Goal: Information Seeking & Learning: Compare options

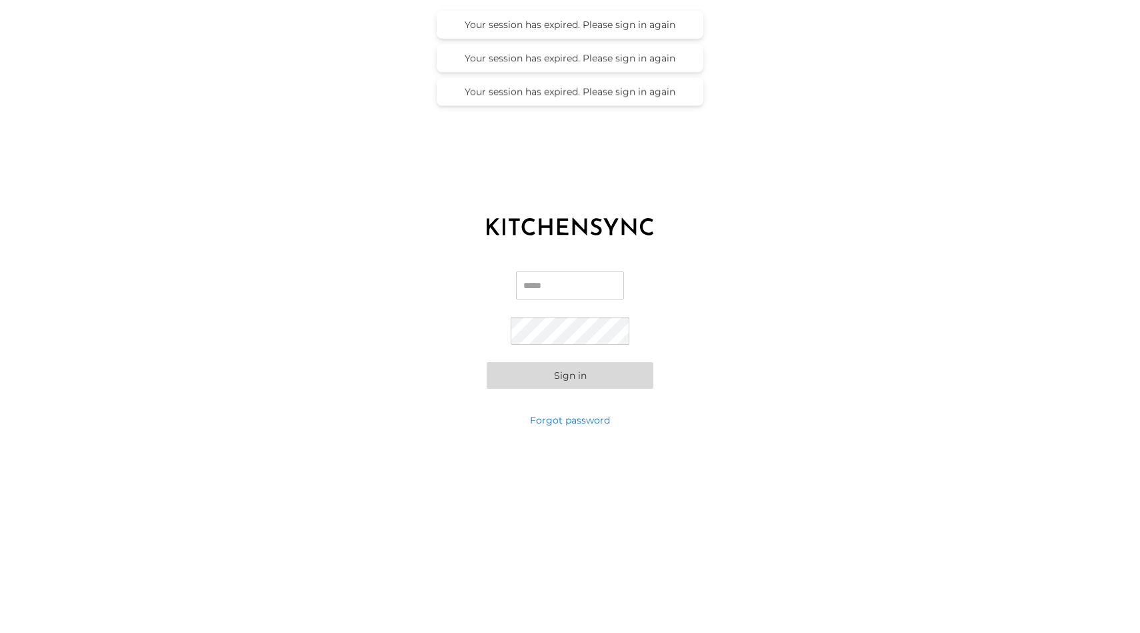
type input "**********"
click at [565, 373] on button "Sign in" at bounding box center [570, 375] width 167 height 27
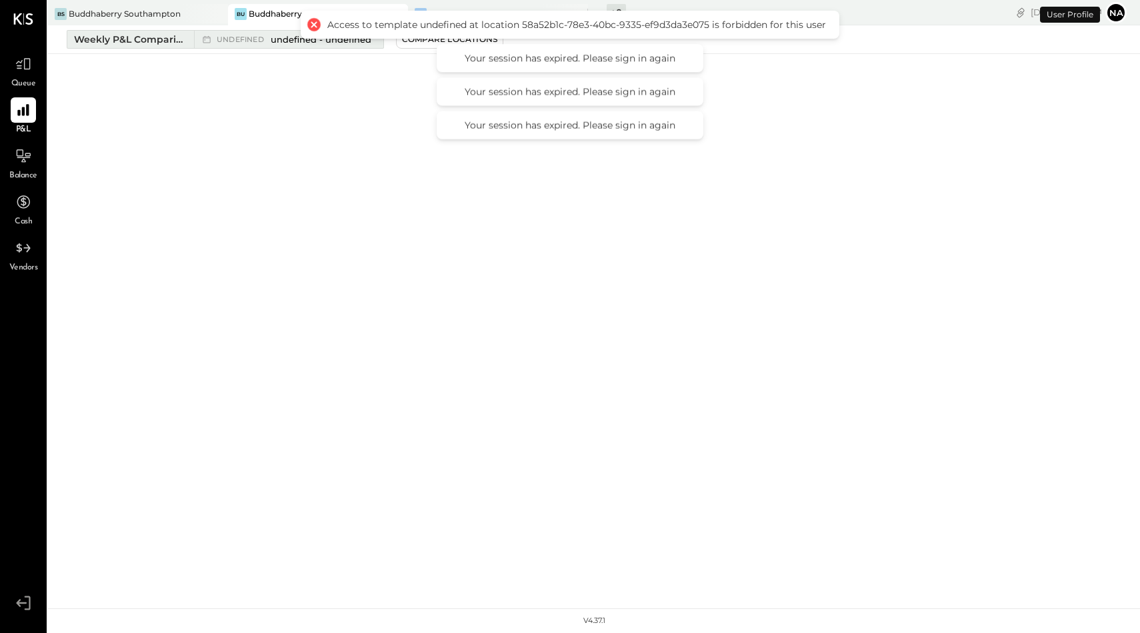
click at [136, 40] on div "Weekly P&L Comparison" at bounding box center [130, 39] width 112 height 13
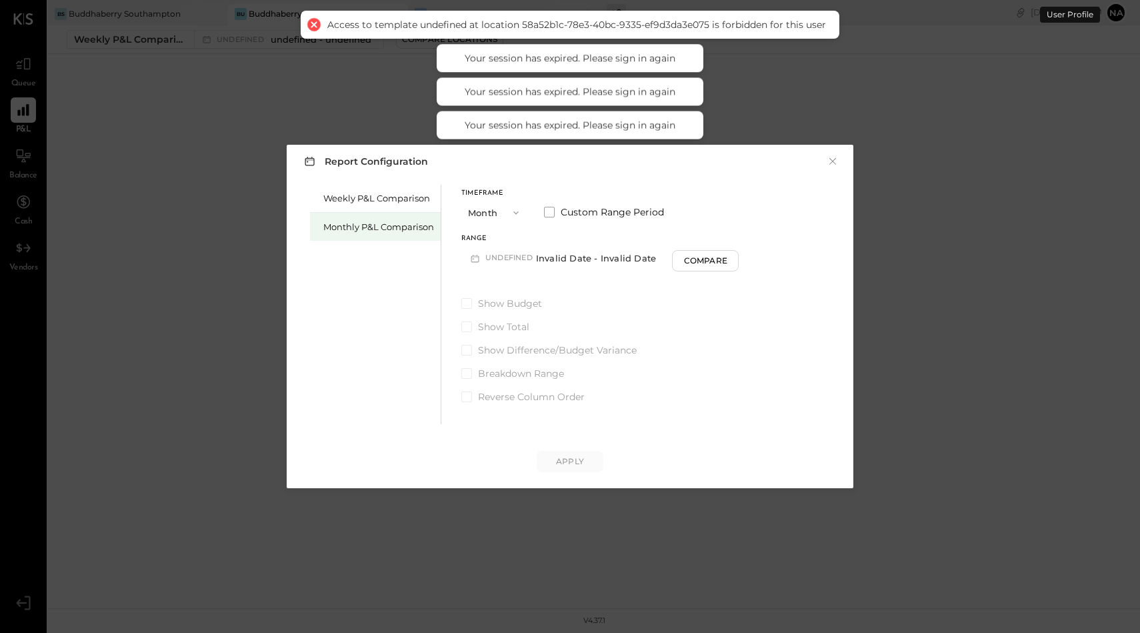
click at [341, 232] on div "Monthly P&L Comparison" at bounding box center [378, 227] width 111 height 13
click at [505, 259] on button "M10 [DATE] - [DATE]" at bounding box center [530, 257] width 139 height 25
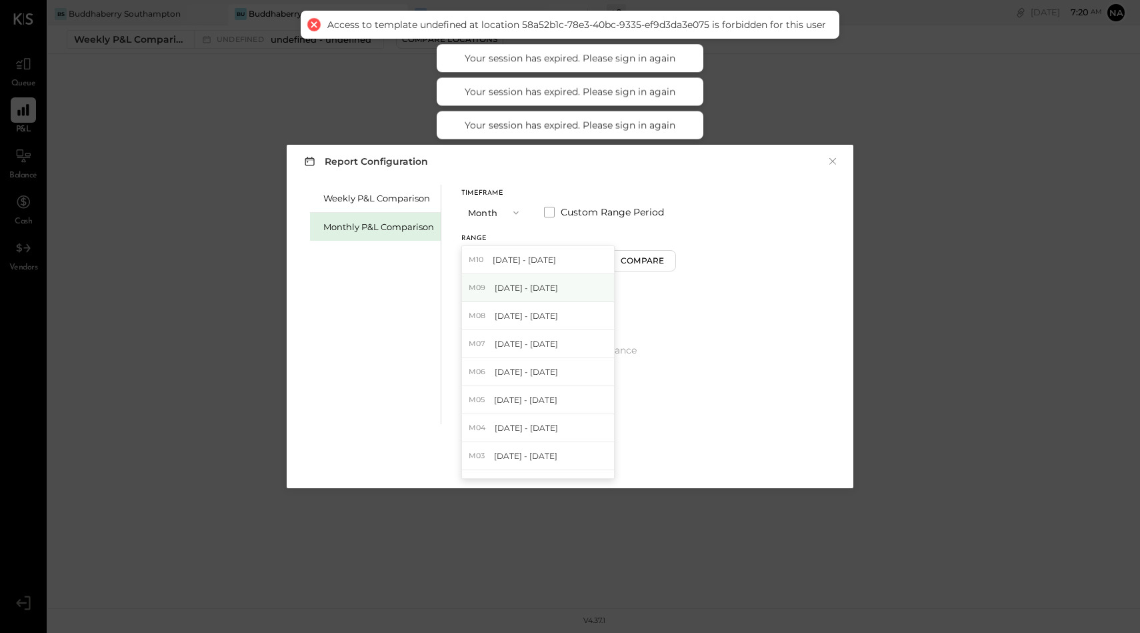
click at [511, 281] on div "M09 Sep 1 - 30, 2025" at bounding box center [538, 288] width 152 height 28
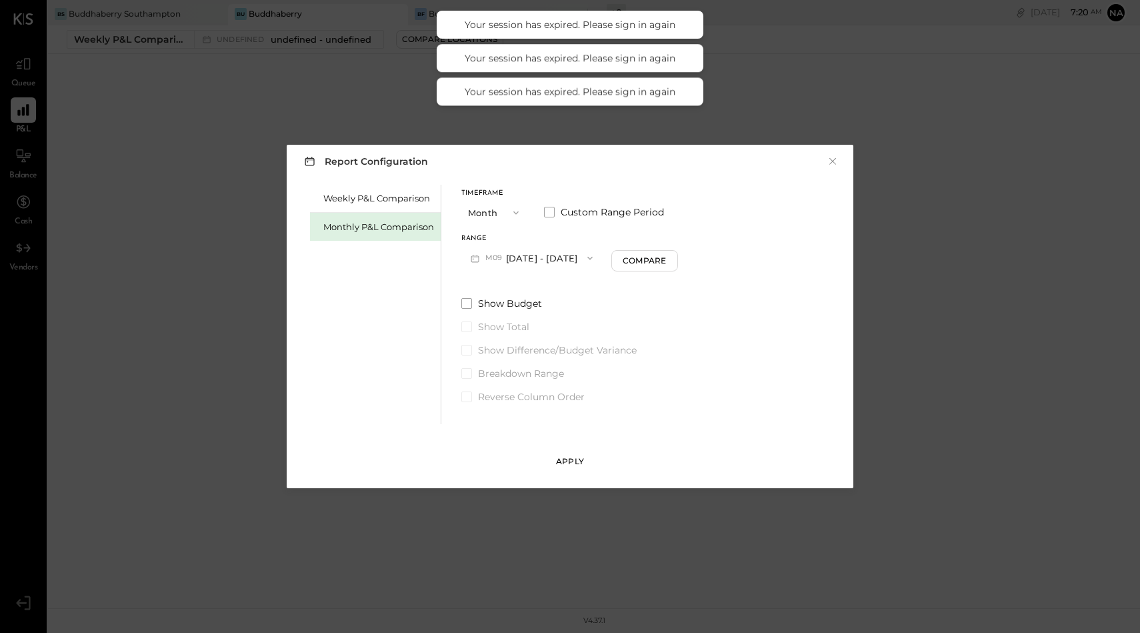
click at [563, 468] on button "Apply" at bounding box center [570, 461] width 67 height 21
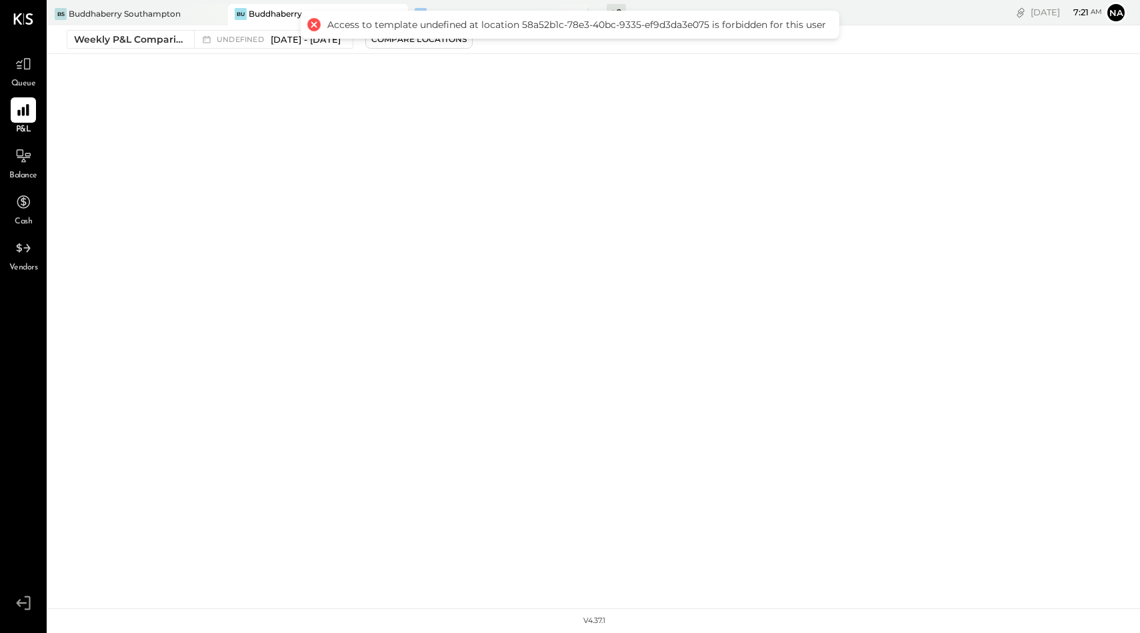
click at [312, 19] on div at bounding box center [314, 24] width 19 height 19
click at [314, 27] on div at bounding box center [314, 24] width 19 height 19
click at [155, 39] on div "Weekly P&L Comparison" at bounding box center [130, 39] width 112 height 13
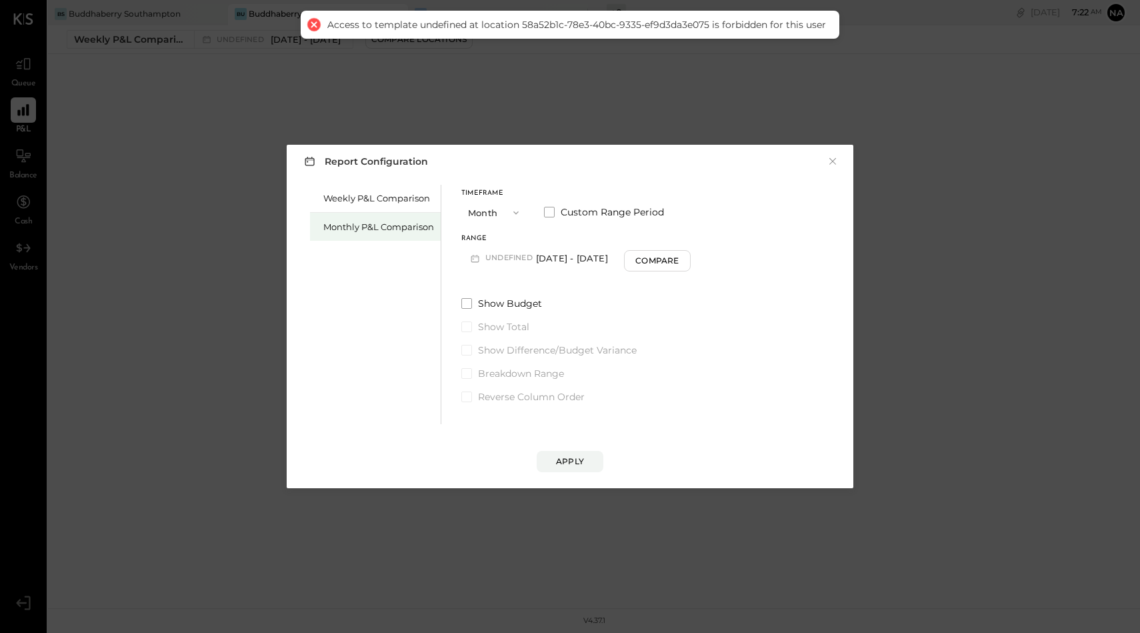
click at [349, 219] on div "Monthly P&L Comparison" at bounding box center [375, 227] width 131 height 28
click at [507, 262] on span "undefined" at bounding box center [510, 258] width 51 height 11
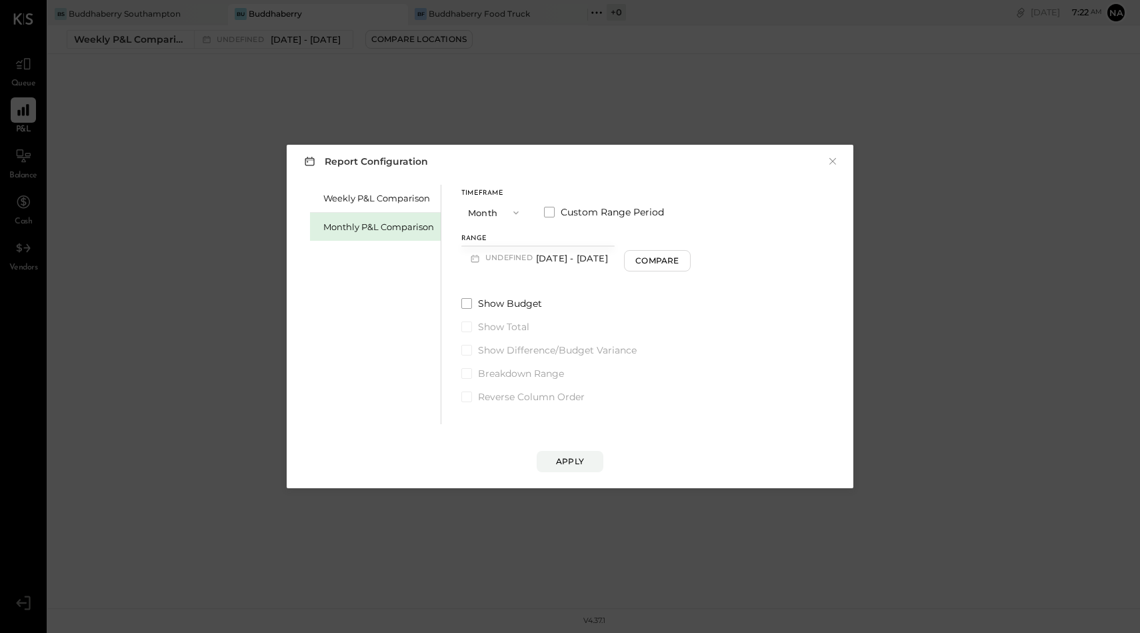
click at [530, 257] on span "undefined" at bounding box center [510, 258] width 51 height 11
click at [633, 254] on button "Compare" at bounding box center [657, 260] width 67 height 21
click at [523, 236] on span "Compare to Prior" at bounding box center [534, 238] width 71 height 7
click at [489, 210] on button "Month" at bounding box center [494, 212] width 67 height 25
click at [831, 159] on button "×" at bounding box center [833, 161] width 12 height 13
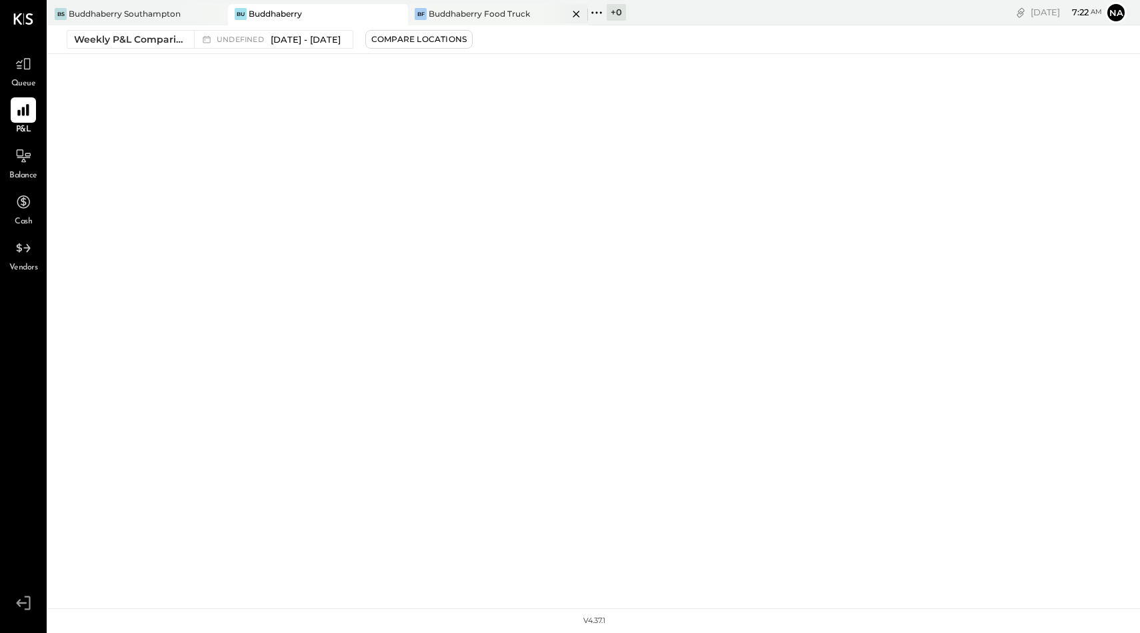
click at [484, 13] on div "Buddhaberry Food Truck" at bounding box center [479, 13] width 101 height 11
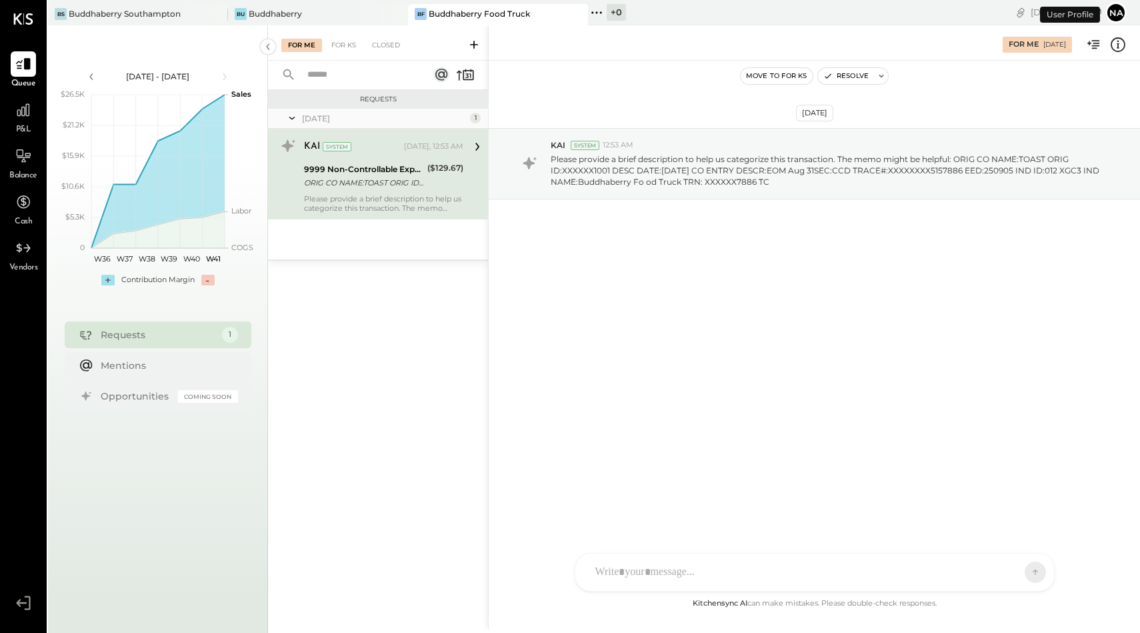
click at [9, 120] on div "P&L" at bounding box center [23, 116] width 39 height 39
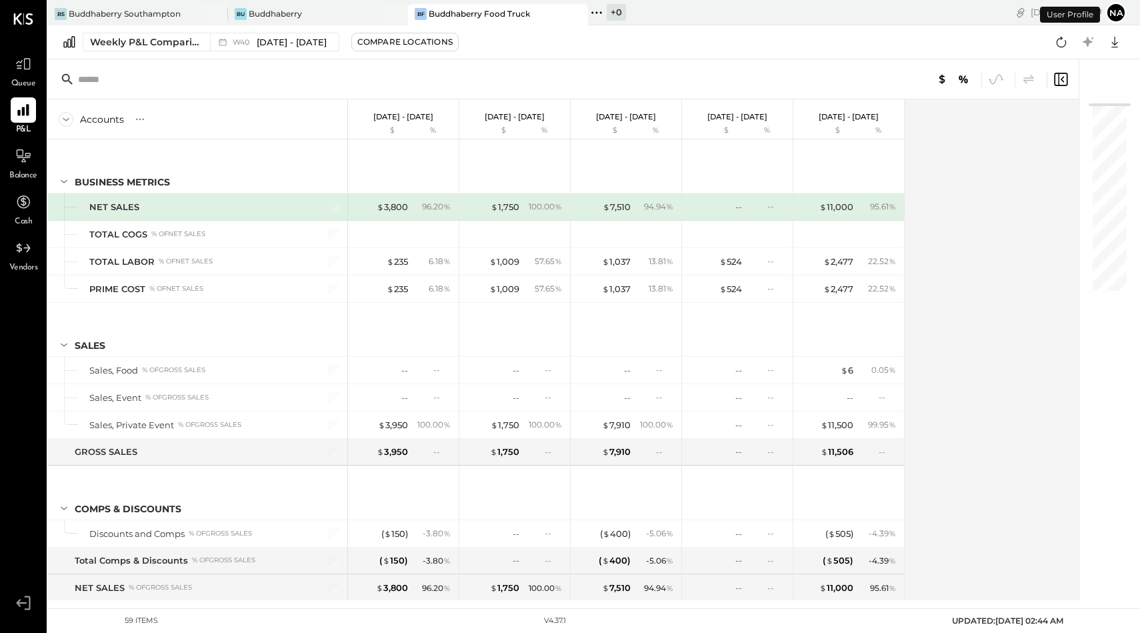
click at [150, 31] on div "Weekly P&L Comparison W40 [DATE] - [DATE] Compare Locations Google Sheets Excel" at bounding box center [594, 42] width 1092 height 34
click at [155, 35] on button "Weekly P&L Comparison W40 [DATE] - [DATE]" at bounding box center [211, 42] width 257 height 19
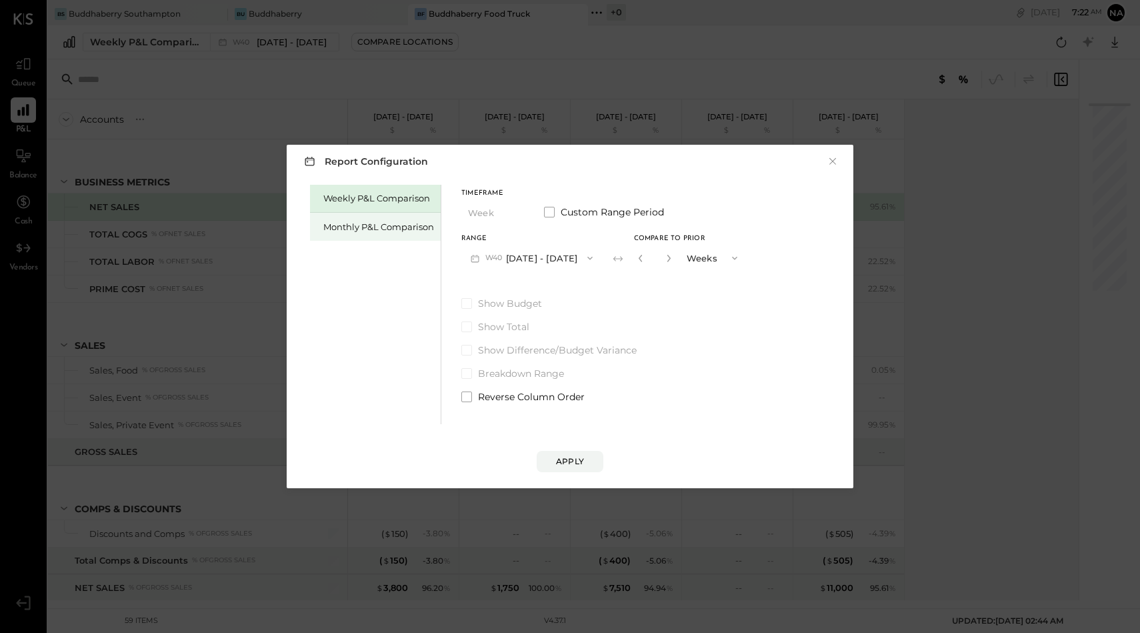
click at [371, 229] on div "Monthly P&L Comparison" at bounding box center [378, 227] width 111 height 13
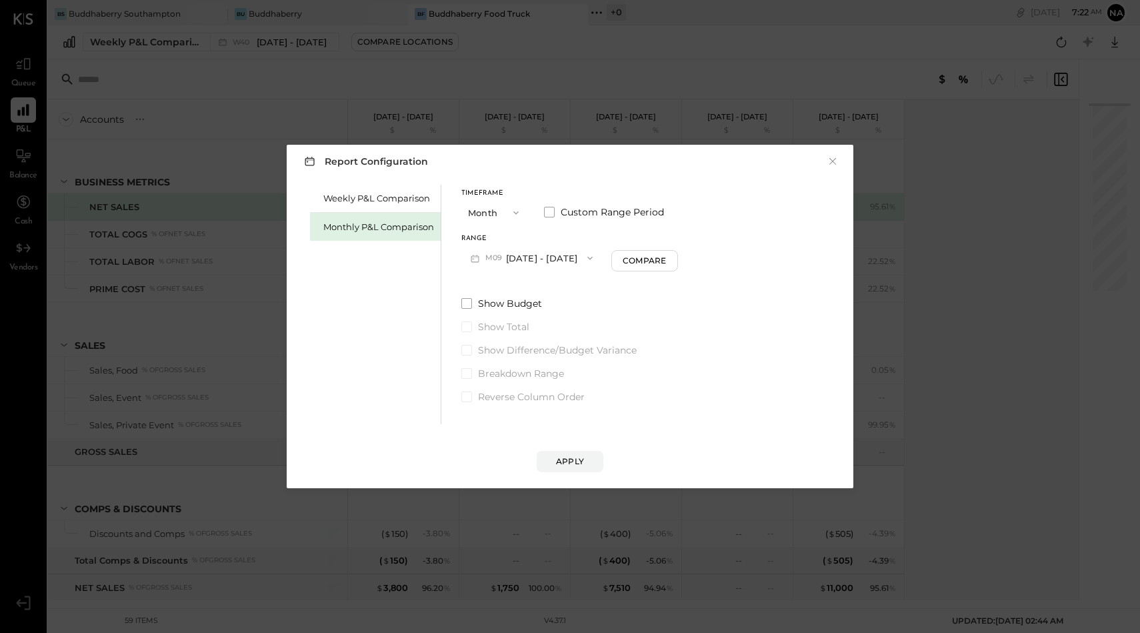
click at [527, 256] on button "M09 [DATE] - [DATE]" at bounding box center [531, 257] width 141 height 25
click at [525, 225] on div "Timeframe Month Custom Range Period Range M09 [DATE] - [DATE] Compare" at bounding box center [569, 230] width 217 height 80
click at [547, 213] on span at bounding box center [549, 212] width 11 height 11
click at [547, 215] on span at bounding box center [549, 212] width 11 height 11
click at [531, 257] on button "M09 [DATE] - [DATE]" at bounding box center [531, 257] width 141 height 25
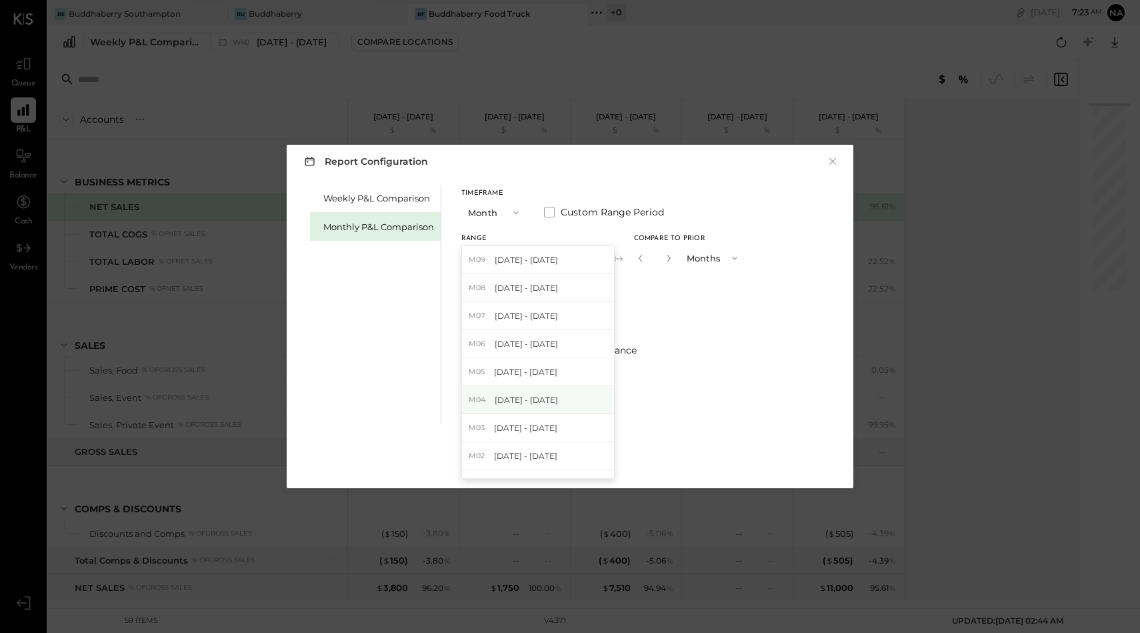
scroll to position [181, 0]
click at [539, 418] on span "[DATE] - [DATE]" at bounding box center [526, 414] width 63 height 11
click at [541, 252] on button "M09 [DATE] - [DATE]" at bounding box center [531, 257] width 141 height 25
click at [545, 261] on span "[DATE] - [DATE]" at bounding box center [526, 259] width 63 height 11
click at [562, 462] on div "Apply" at bounding box center [570, 460] width 28 height 11
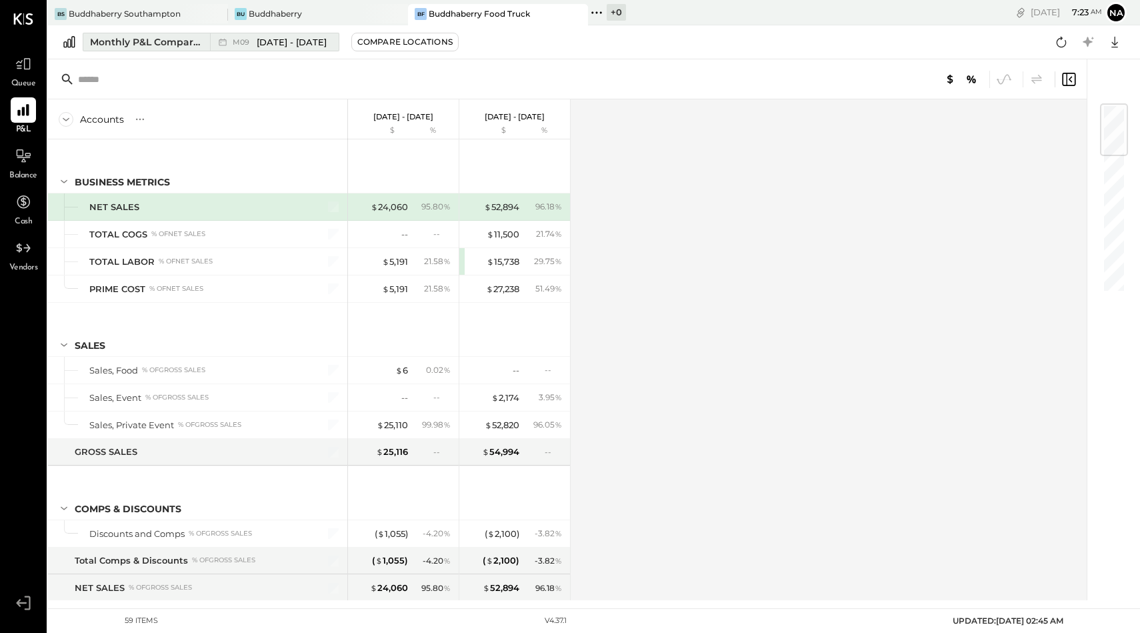
click at [276, 46] on span "[DATE] - [DATE]" at bounding box center [292, 42] width 70 height 13
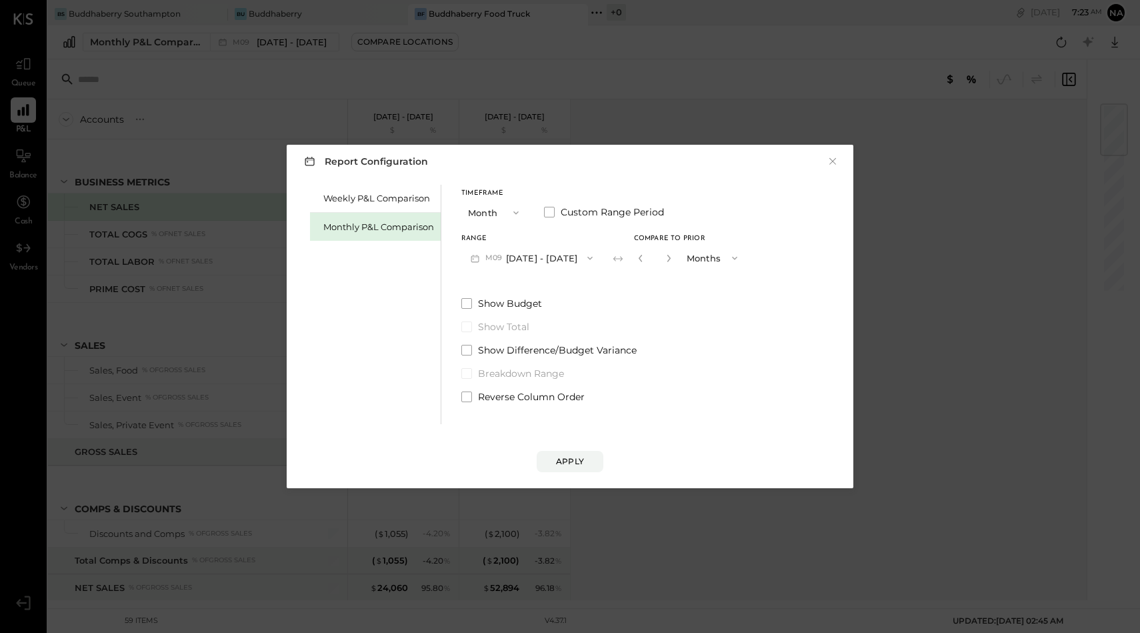
click at [707, 253] on button "Months" at bounding box center [713, 257] width 67 height 25
click at [706, 285] on div "Years" at bounding box center [713, 282] width 65 height 24
click at [578, 463] on div "Apply" at bounding box center [570, 460] width 28 height 11
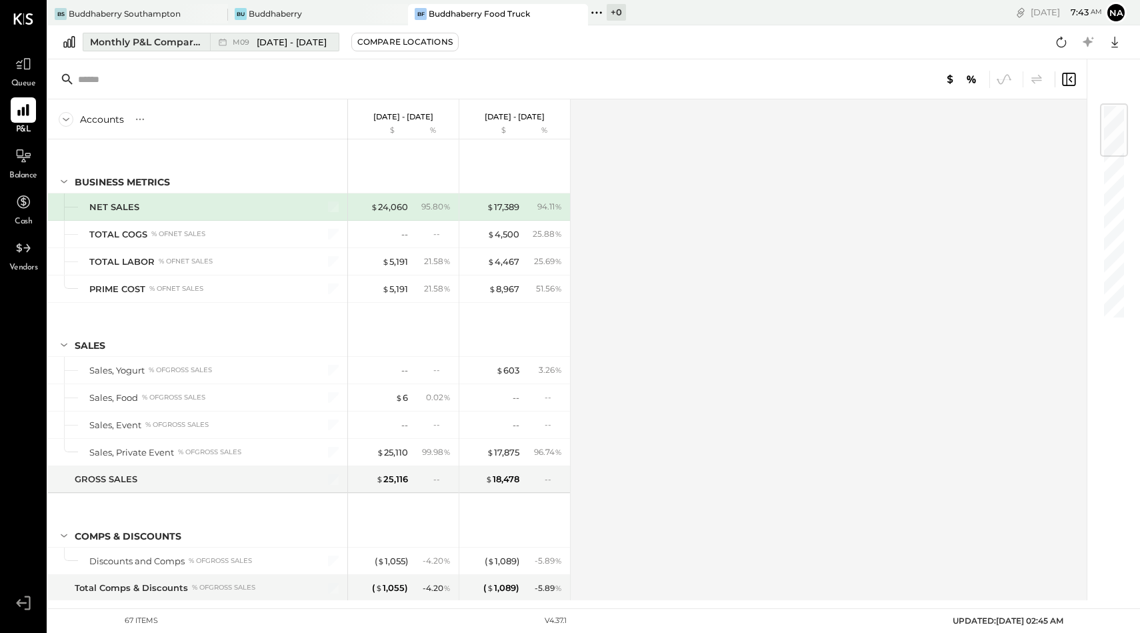
click at [168, 42] on div "Monthly P&L Comparison" at bounding box center [146, 41] width 112 height 13
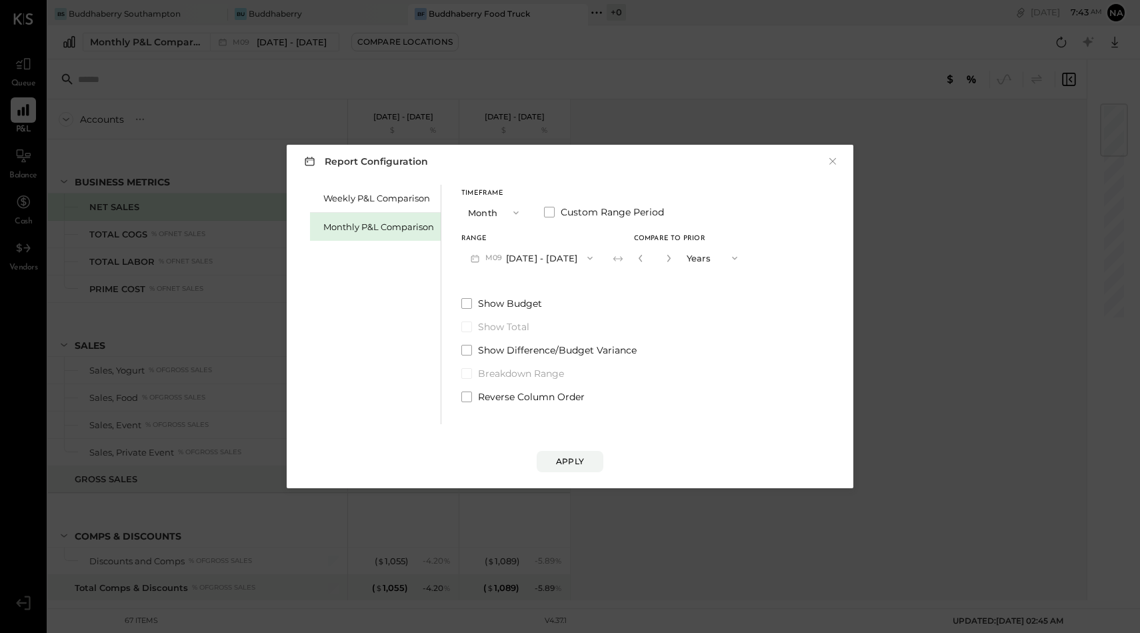
click at [400, 229] on div "Monthly P&L Comparison" at bounding box center [378, 227] width 111 height 13
click at [635, 241] on div "Range M09 [DATE] - [DATE] Compare" at bounding box center [569, 252] width 217 height 35
click at [636, 257] on div "Compare" at bounding box center [644, 260] width 43 height 11
click at [715, 257] on button "Months" at bounding box center [713, 257] width 67 height 25
click at [705, 281] on span "Years" at bounding box center [702, 281] width 22 height 9
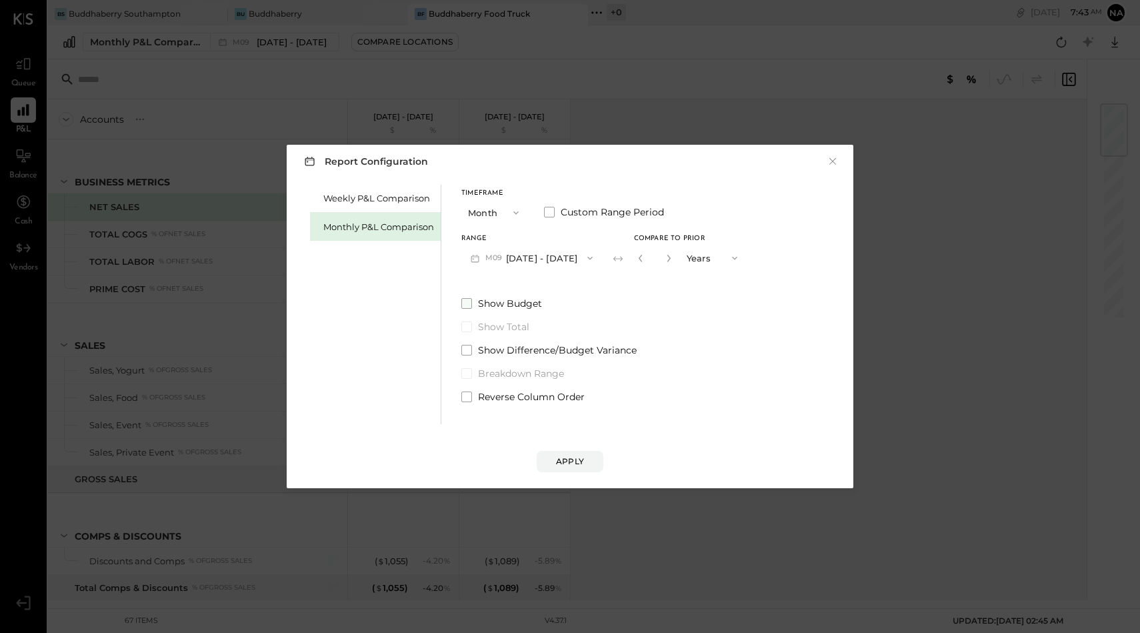
click at [467, 303] on span at bounding box center [466, 303] width 11 height 11
click at [564, 463] on div "Apply" at bounding box center [570, 460] width 28 height 11
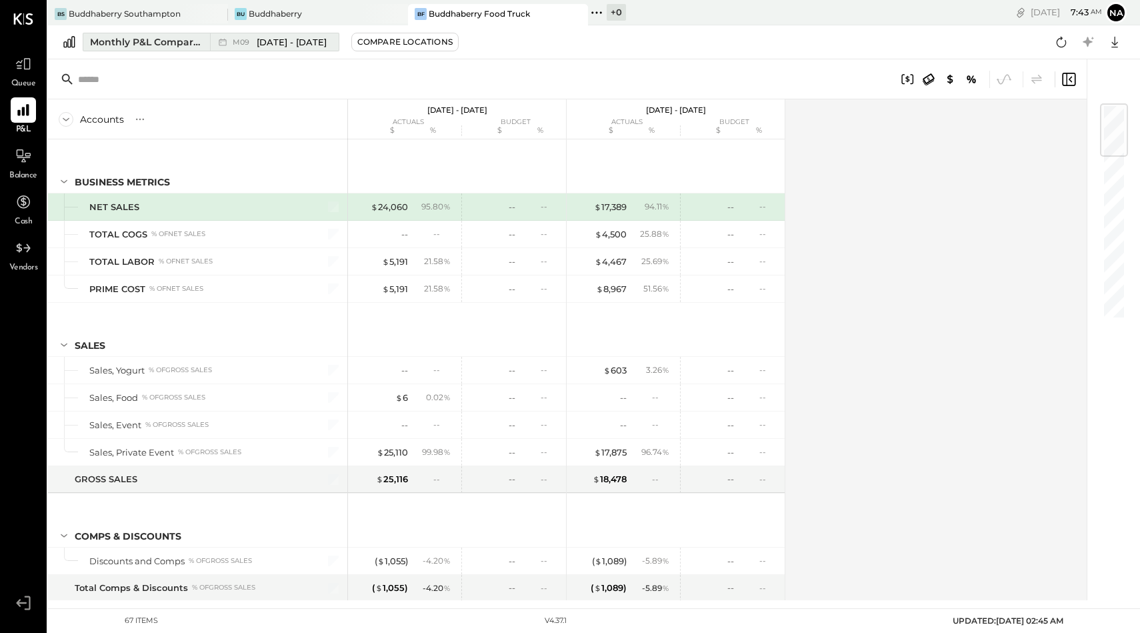
click at [278, 39] on span "[DATE] - [DATE]" at bounding box center [292, 42] width 70 height 13
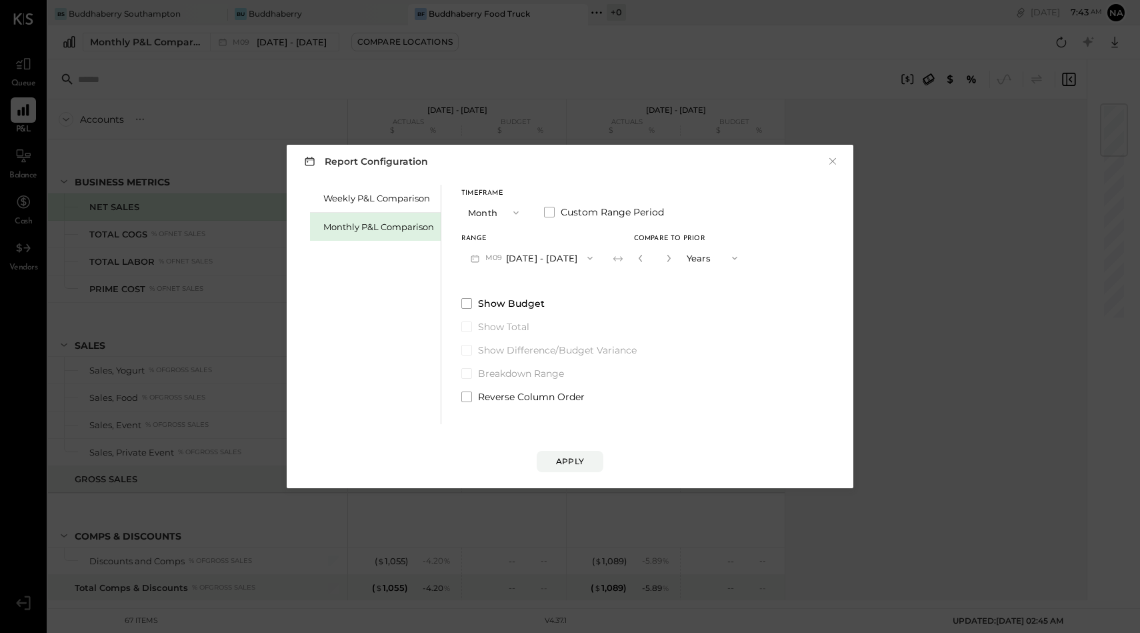
click at [523, 257] on button "M09 [DATE] - [DATE]" at bounding box center [531, 257] width 141 height 25
click at [831, 158] on button "×" at bounding box center [833, 161] width 12 height 13
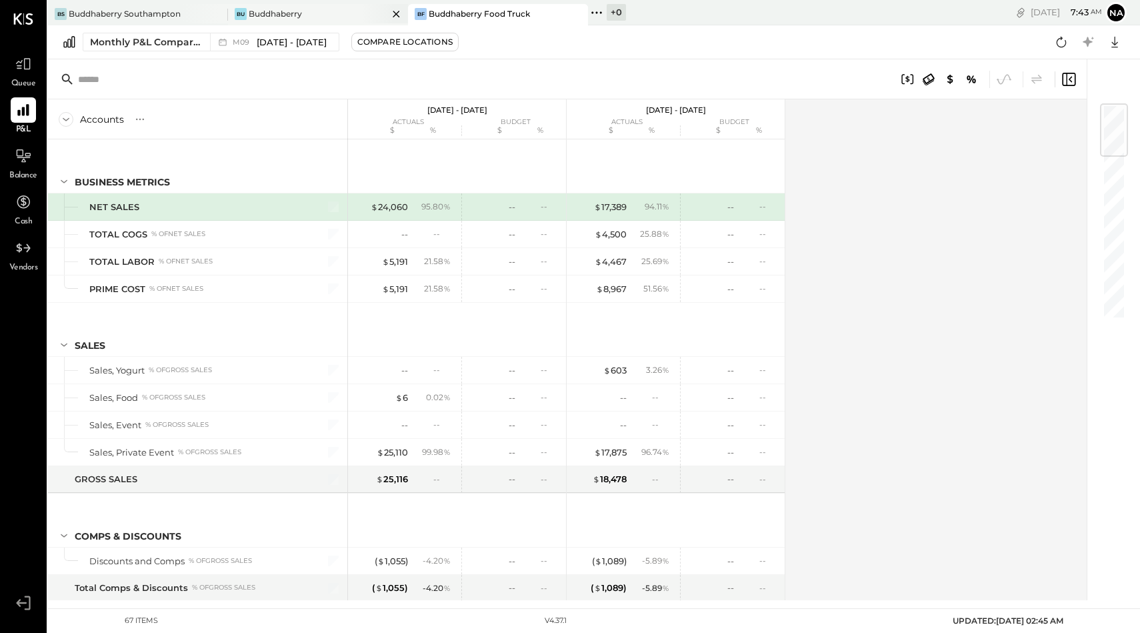
click at [308, 13] on div "Bu Buddhaberry" at bounding box center [308, 14] width 160 height 12
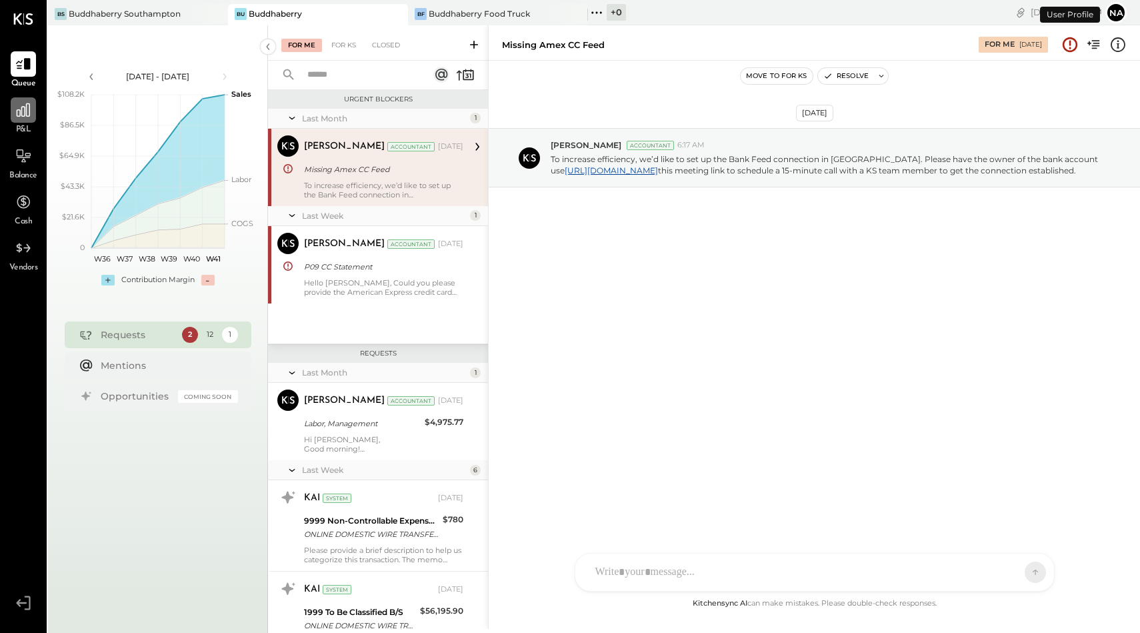
click at [31, 117] on icon at bounding box center [23, 109] width 17 height 17
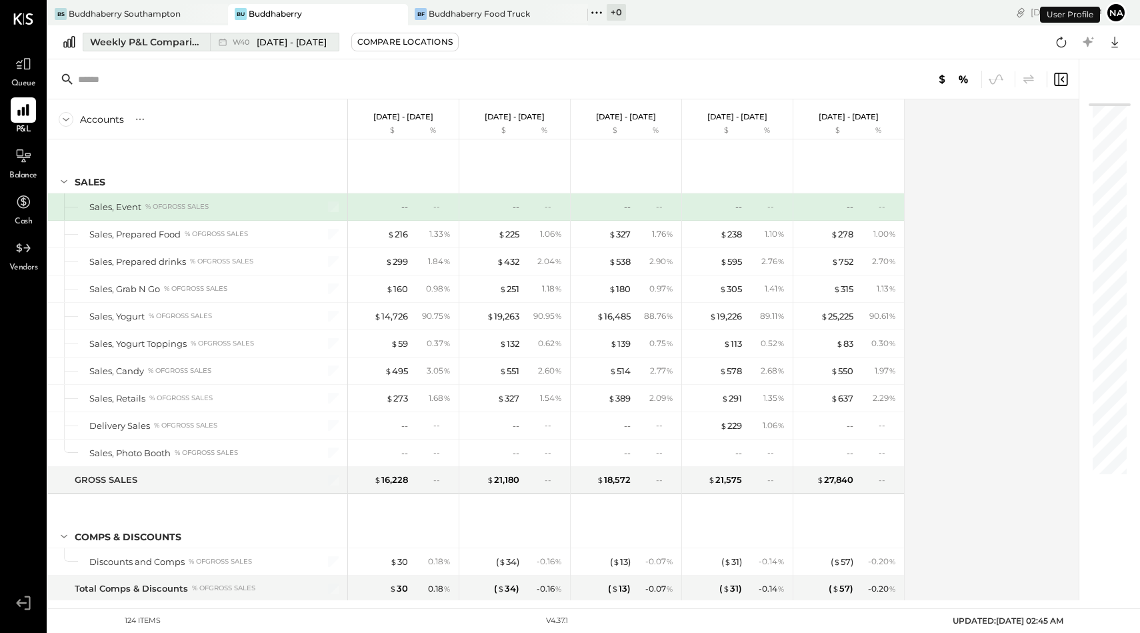
click at [123, 37] on div "Weekly P&L Comparison" at bounding box center [146, 41] width 112 height 13
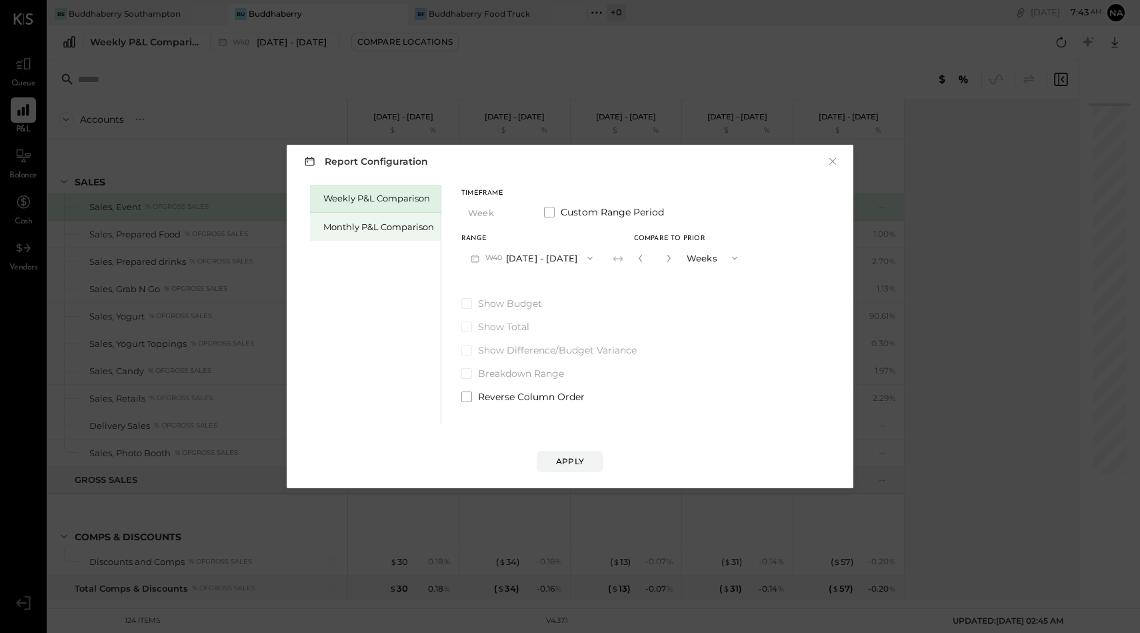
click at [367, 216] on div "Monthly P&L Comparison" at bounding box center [375, 227] width 131 height 28
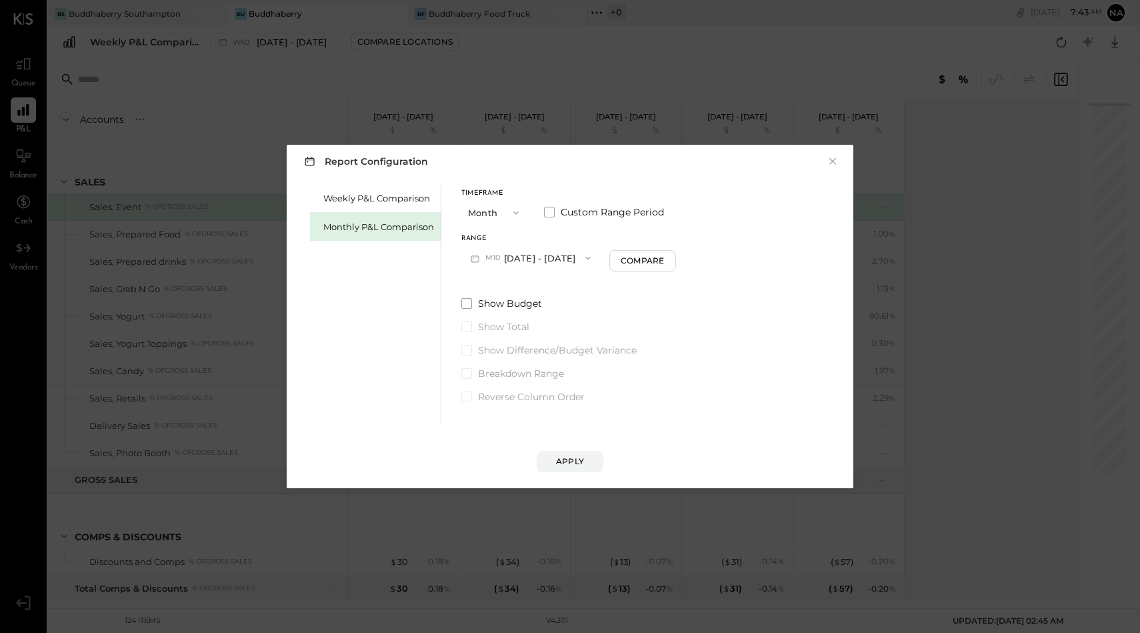
click at [537, 259] on button "M10 [DATE] - [DATE]" at bounding box center [530, 257] width 139 height 25
click at [534, 284] on span "[DATE] - [DATE]" at bounding box center [526, 287] width 63 height 11
click at [636, 266] on div "Compare" at bounding box center [644, 260] width 43 height 11
click at [697, 259] on button "Months" at bounding box center [713, 257] width 67 height 25
click at [699, 281] on span "Years" at bounding box center [702, 281] width 22 height 9
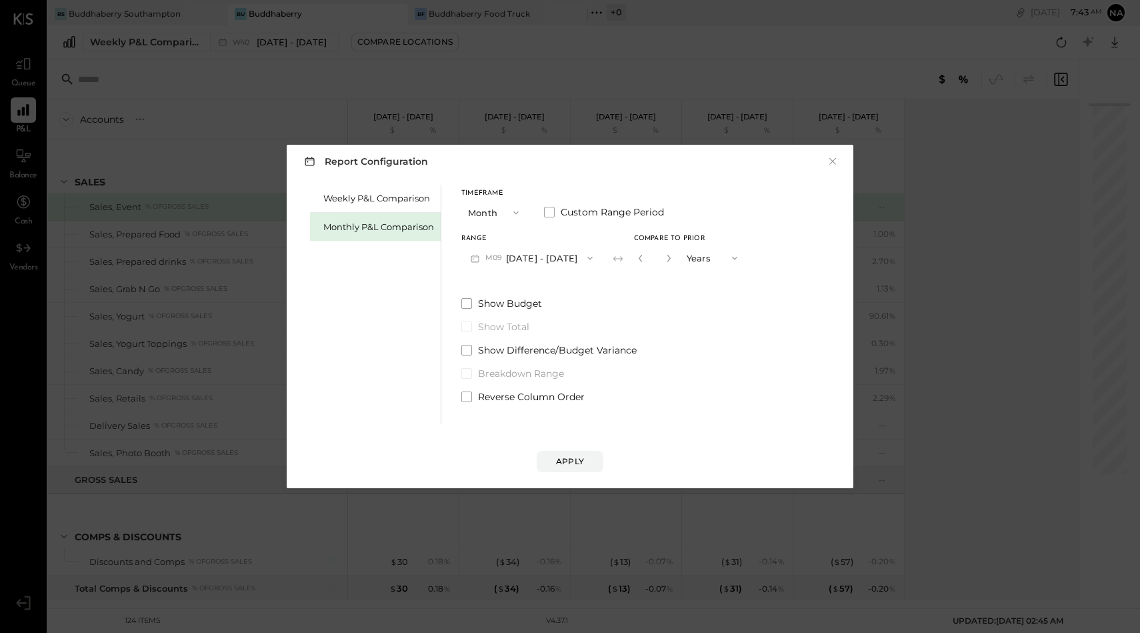
click at [457, 301] on div "Weekly P&L Comparison Monthly P&L Comparison Timeframe Month Custom Range Perio…" at bounding box center [570, 302] width 540 height 243
click at [463, 303] on span at bounding box center [466, 303] width 11 height 11
click at [561, 461] on div "Apply" at bounding box center [570, 460] width 28 height 11
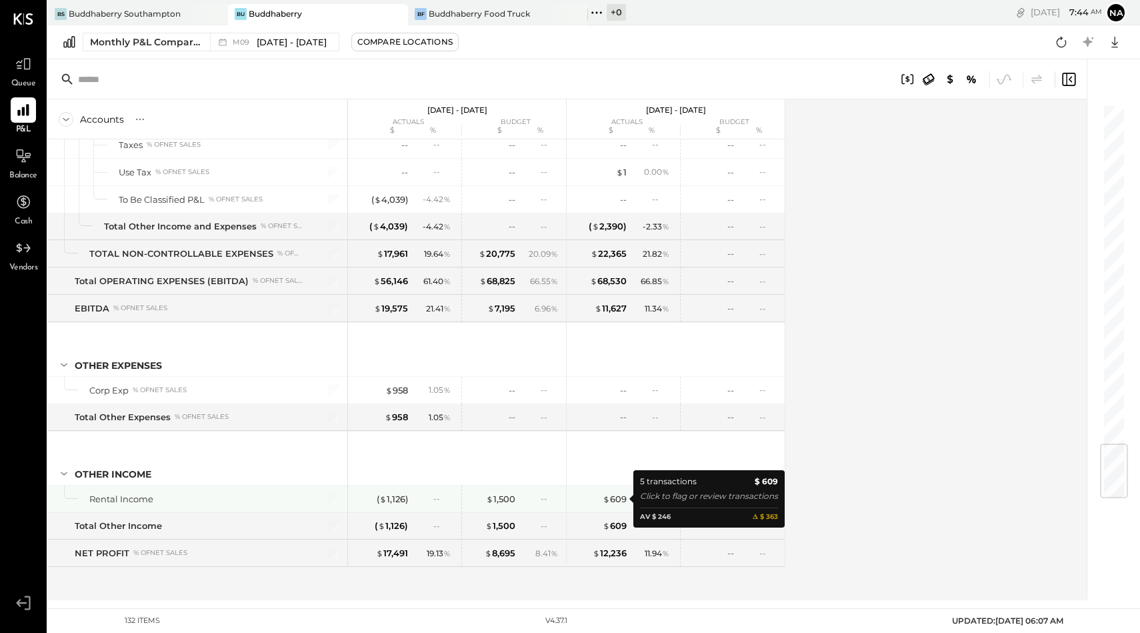
scroll to position [2873, 0]
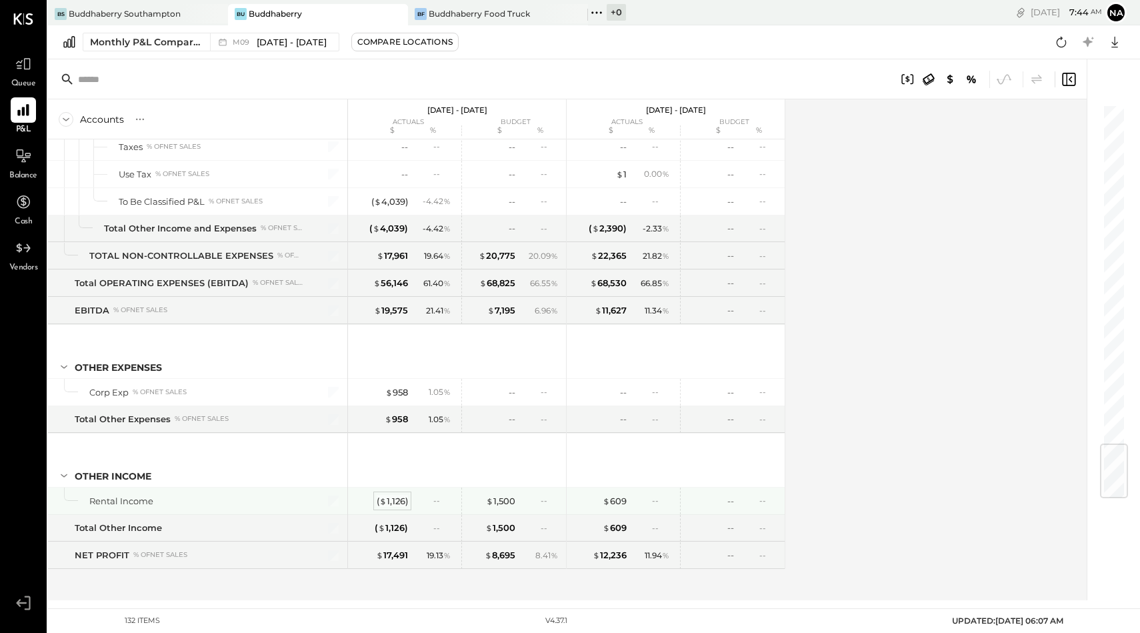
click at [399, 498] on div "( $ 1,126 )" at bounding box center [392, 501] width 31 height 13
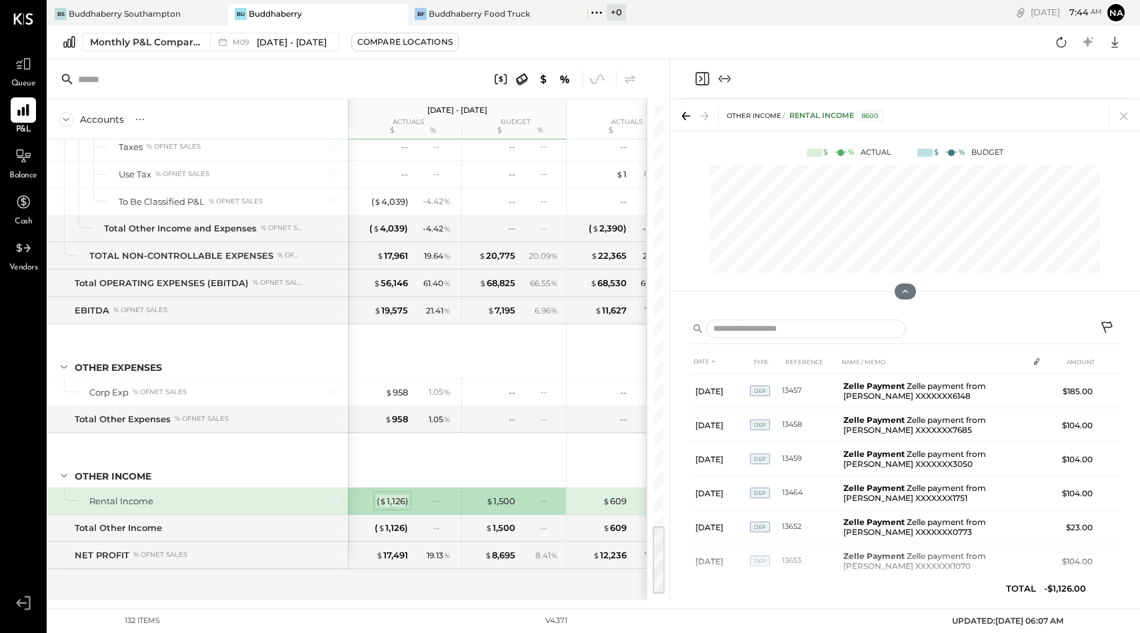
click at [401, 500] on div "( $ 1,126 )" at bounding box center [392, 501] width 31 height 13
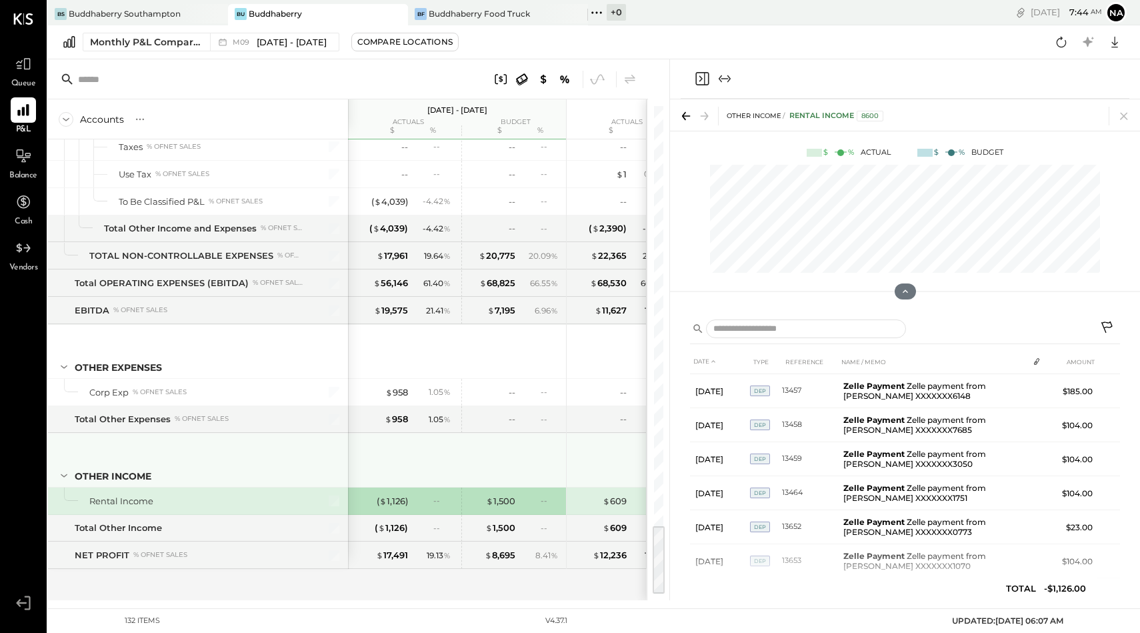
click at [423, 457] on div at bounding box center [458, 457] width 207 height 49
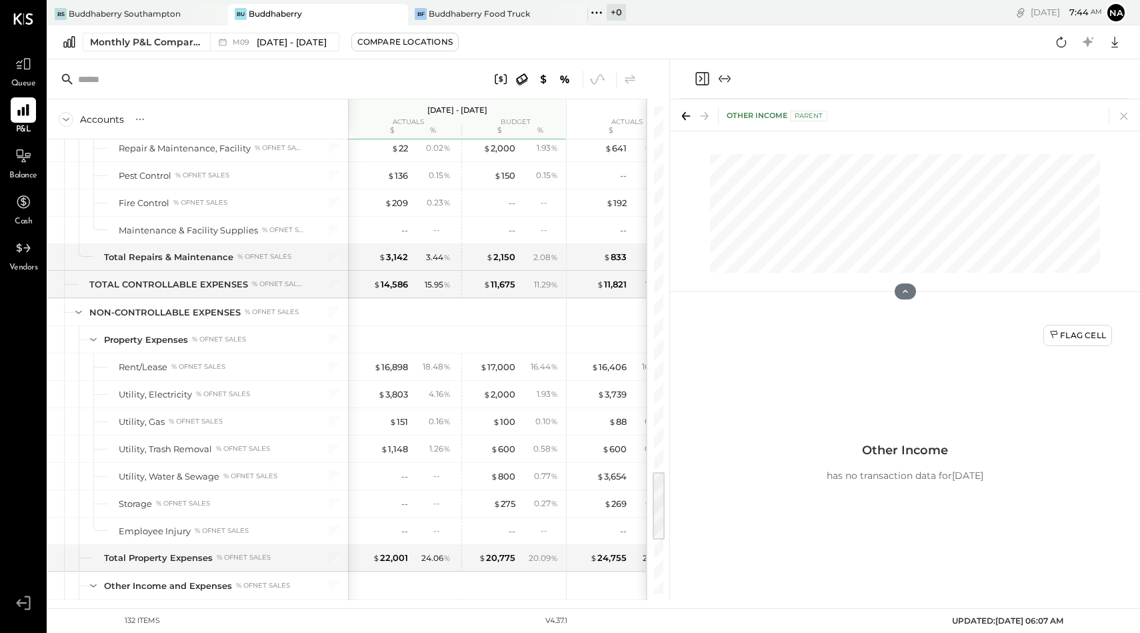
scroll to position [2241, 0]
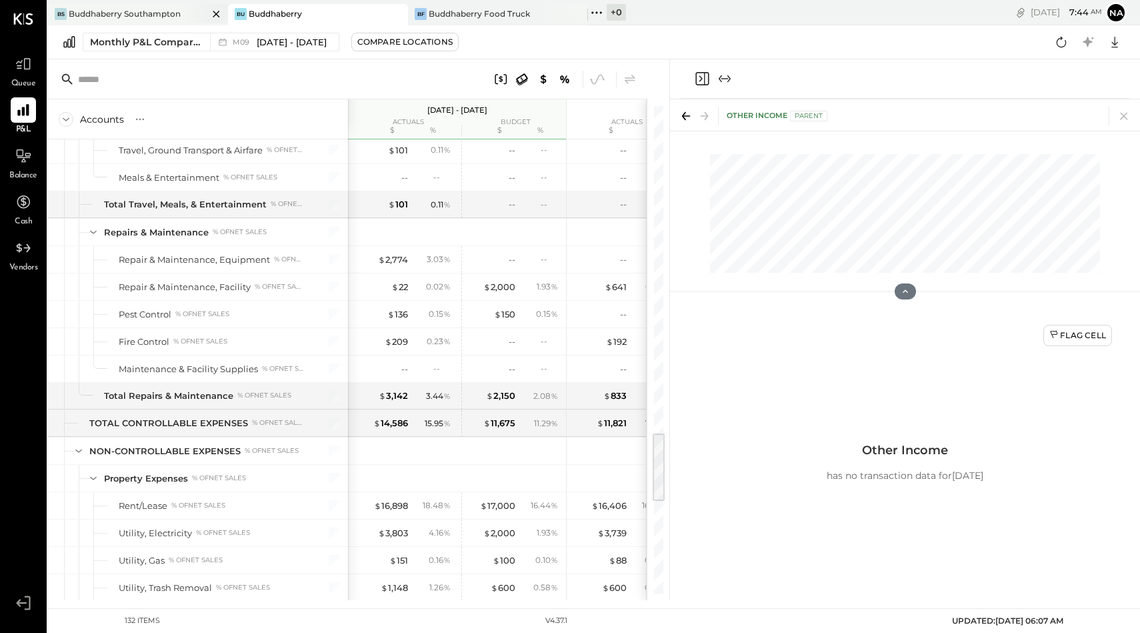
click at [189, 17] on div at bounding box center [204, 13] width 47 height 19
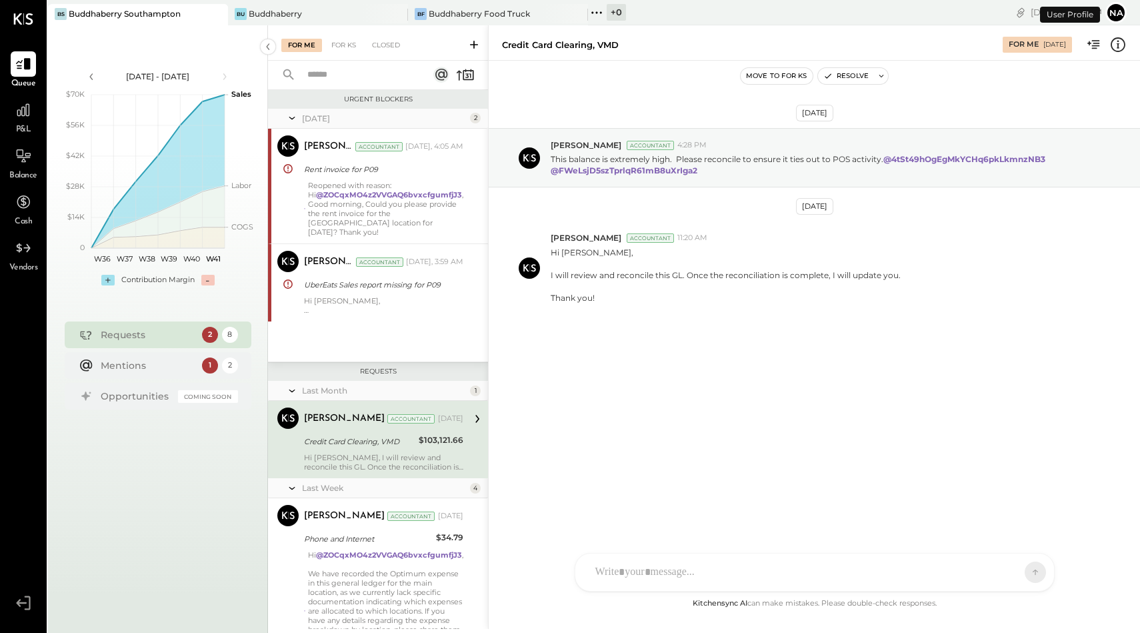
scroll to position [61, 0]
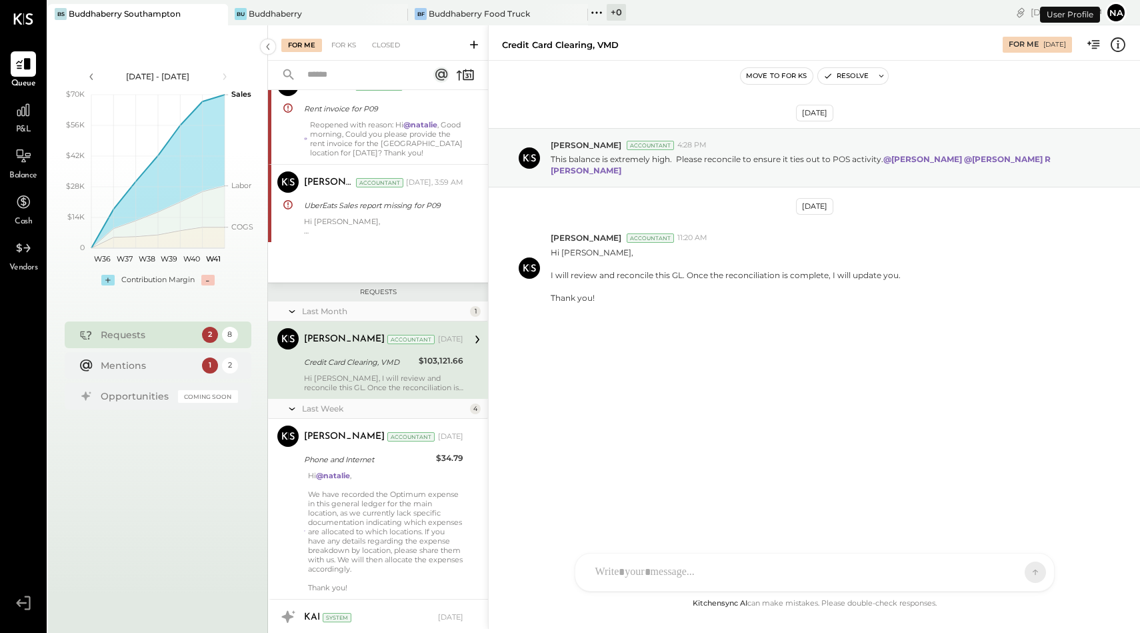
click at [27, 123] on div "P&L" at bounding box center [23, 116] width 25 height 39
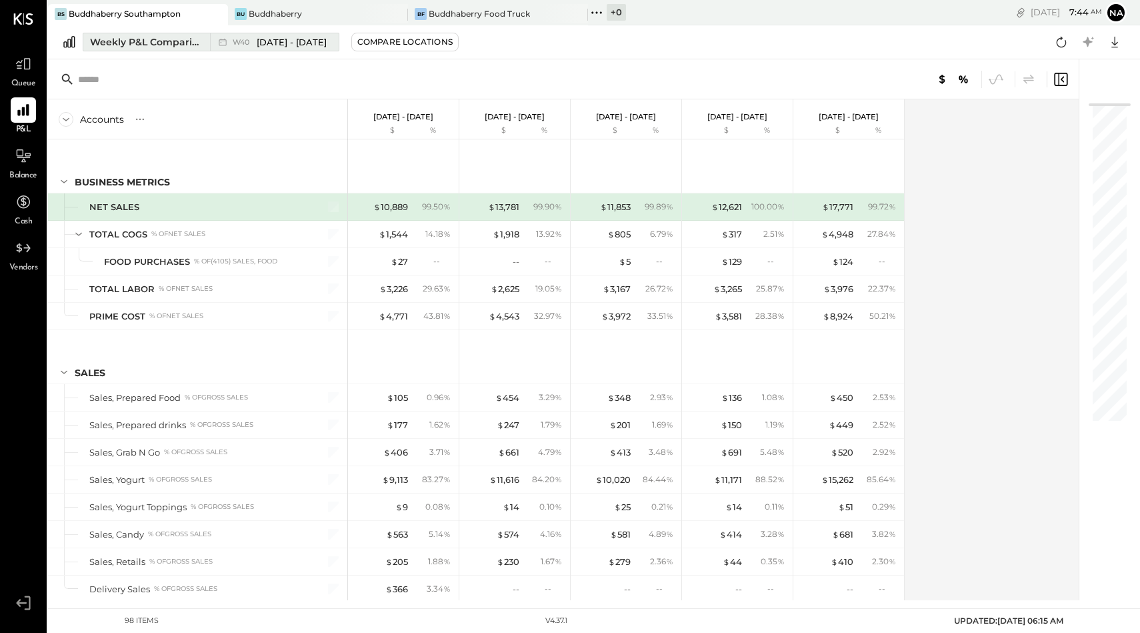
click at [177, 35] on div "Weekly P&L Comparison" at bounding box center [146, 41] width 112 height 13
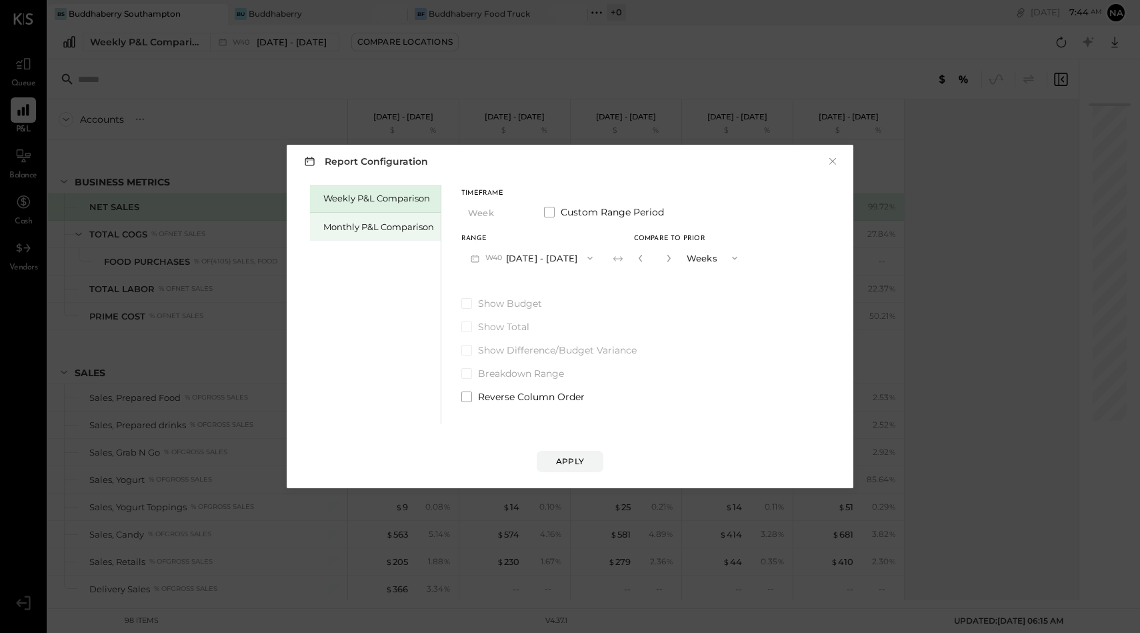
click at [366, 225] on div "Monthly P&L Comparison" at bounding box center [378, 227] width 111 height 13
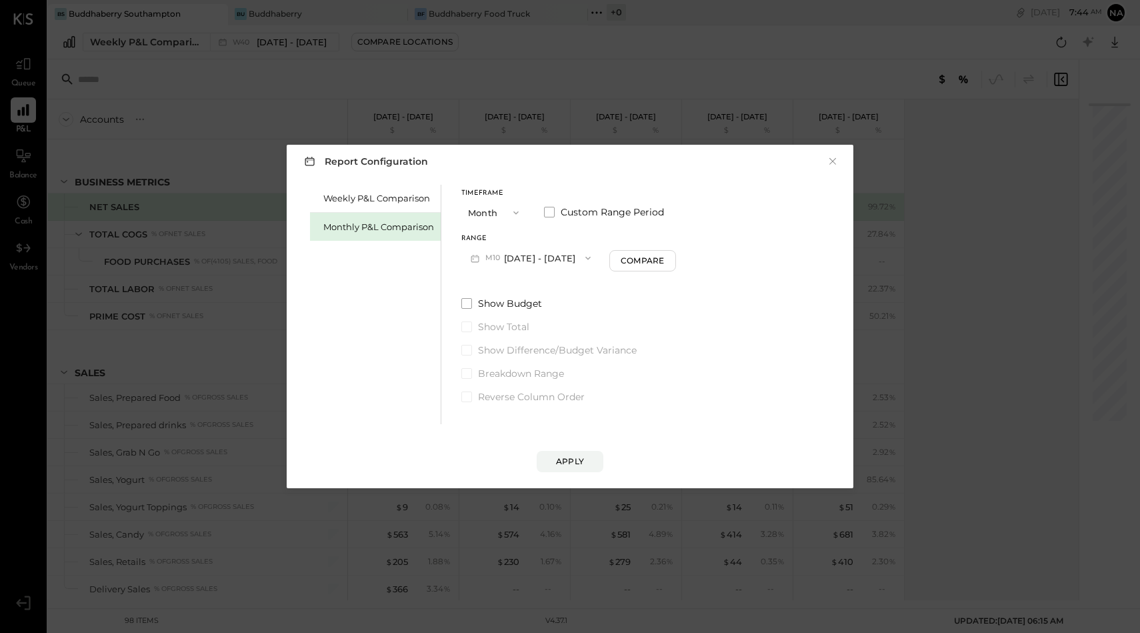
click at [521, 261] on button "M10 [DATE] - [DATE]" at bounding box center [530, 257] width 139 height 25
click at [522, 289] on span "[DATE] - [DATE]" at bounding box center [526, 287] width 63 height 11
click at [644, 262] on div "Compare" at bounding box center [644, 260] width 43 height 11
click at [697, 263] on button "Months" at bounding box center [713, 257] width 67 height 25
click at [697, 286] on div "Years" at bounding box center [713, 282] width 65 height 24
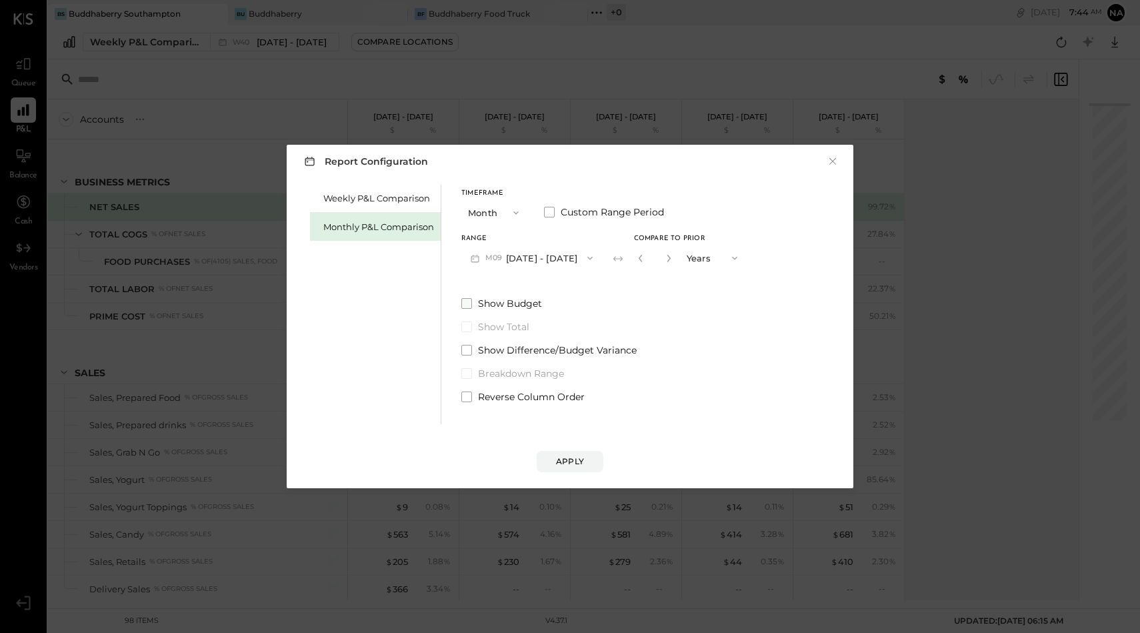
click at [461, 303] on span at bounding box center [466, 303] width 11 height 11
click at [571, 461] on div "Apply" at bounding box center [570, 460] width 28 height 11
